Goal: Check status

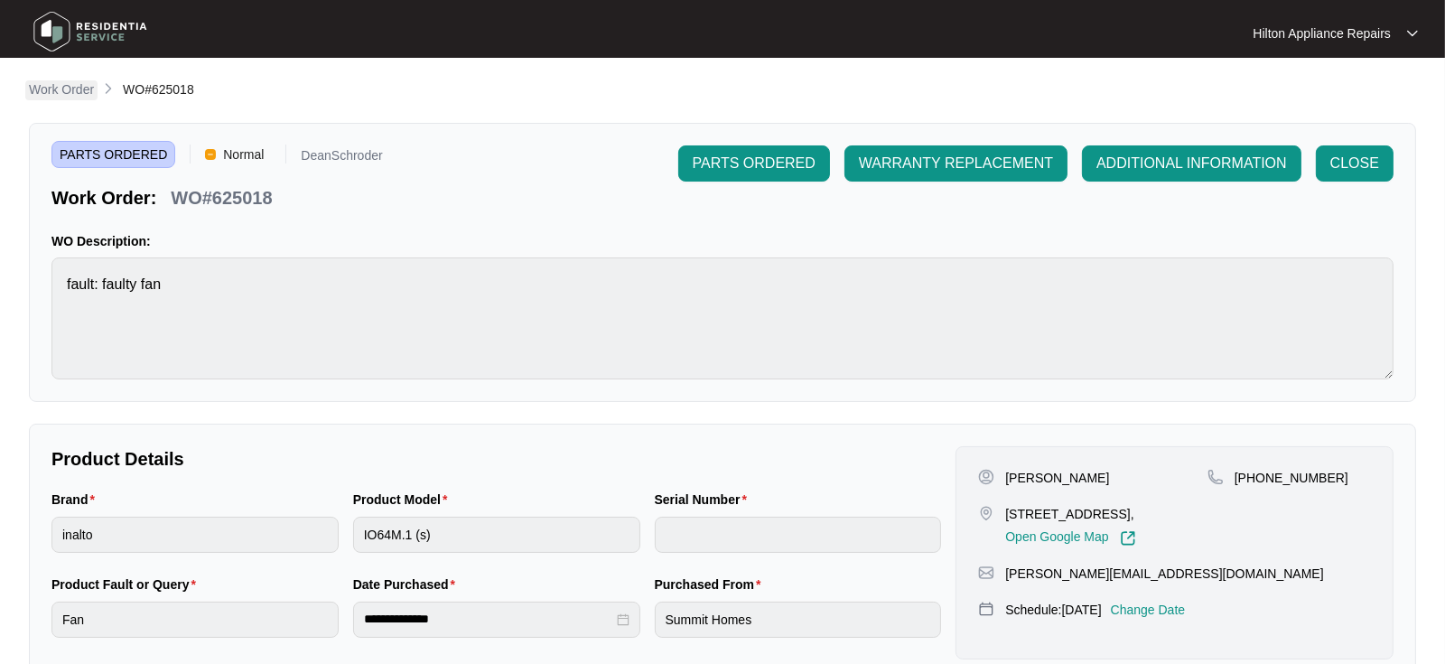
click at [57, 87] on p "Work Order" at bounding box center [61, 89] width 65 height 18
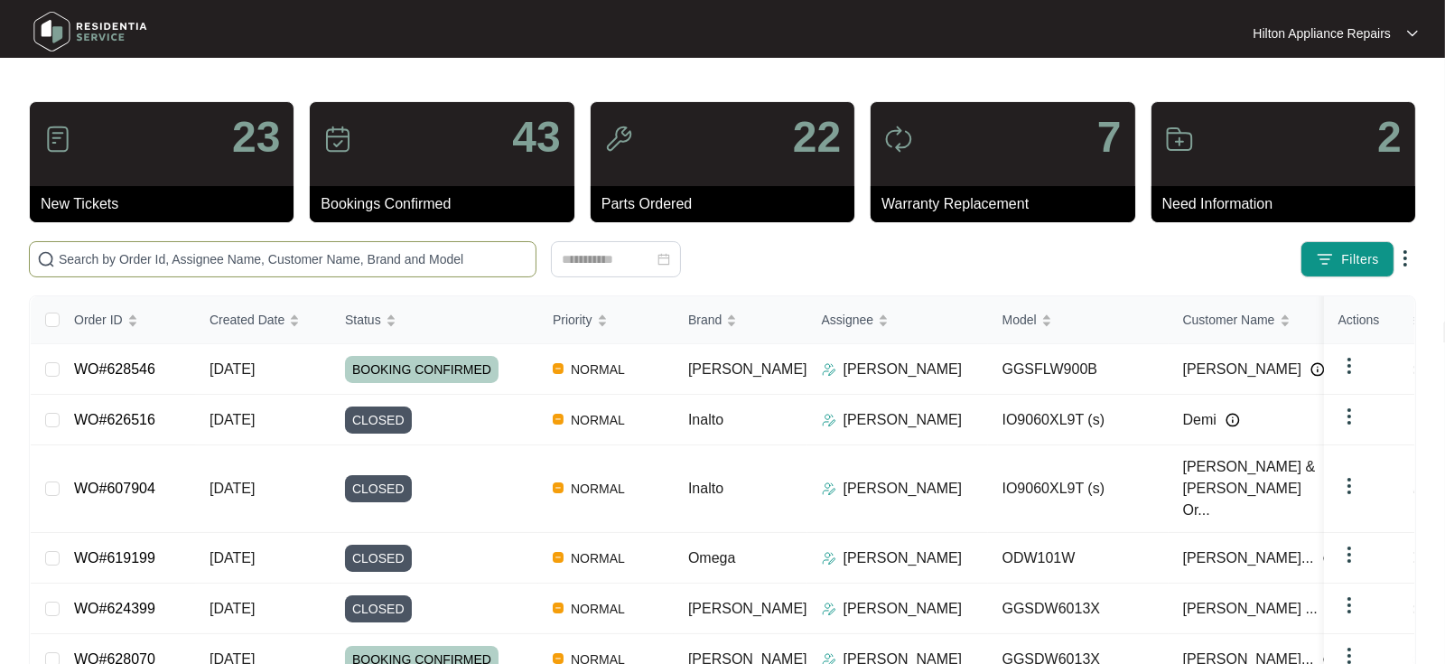
click at [87, 256] on input "text" at bounding box center [294, 259] width 470 height 20
paste input "WO#628136"
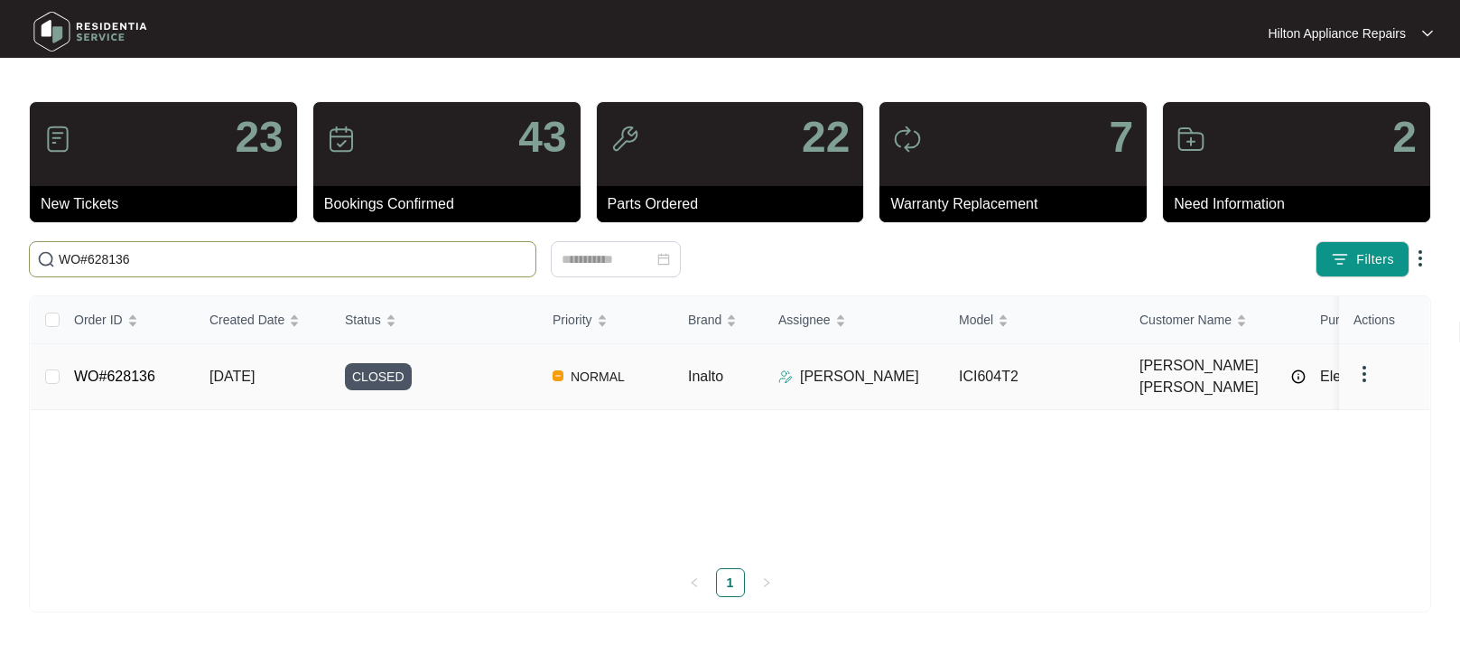
type input "WO#628136"
click at [254, 369] on span "[DATE]" at bounding box center [231, 375] width 45 height 15
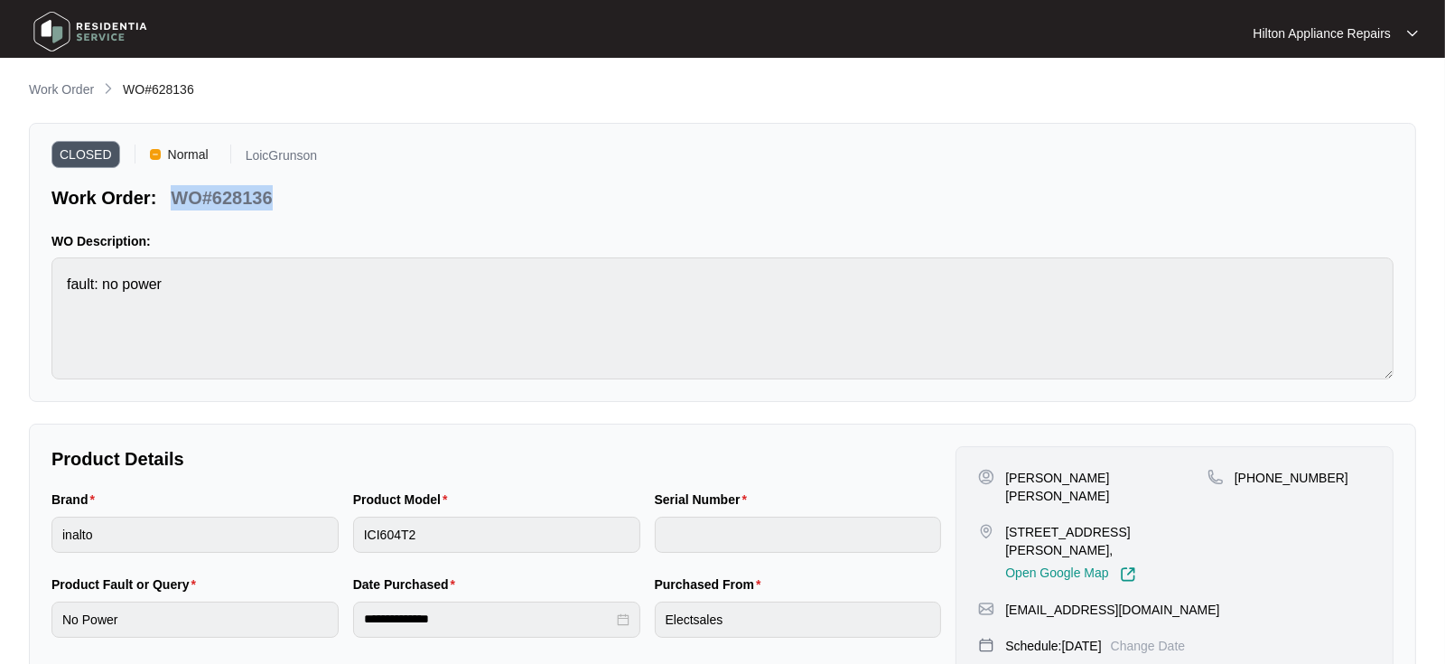
drag, startPoint x: 289, startPoint y: 197, endPoint x: 173, endPoint y: 195, distance: 115.6
click at [173, 195] on div "Work Order: WO#628136" at bounding box center [183, 195] width 265 height 32
copy p "WO#628136"
